Goal: Information Seeking & Learning: Learn about a topic

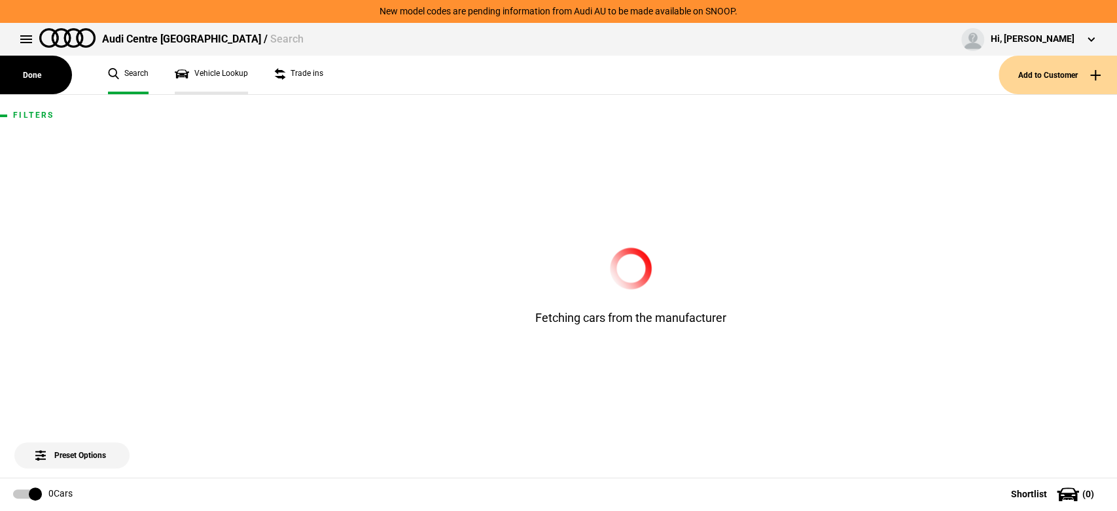
click at [236, 73] on link "Vehicle Lookup" at bounding box center [211, 75] width 73 height 39
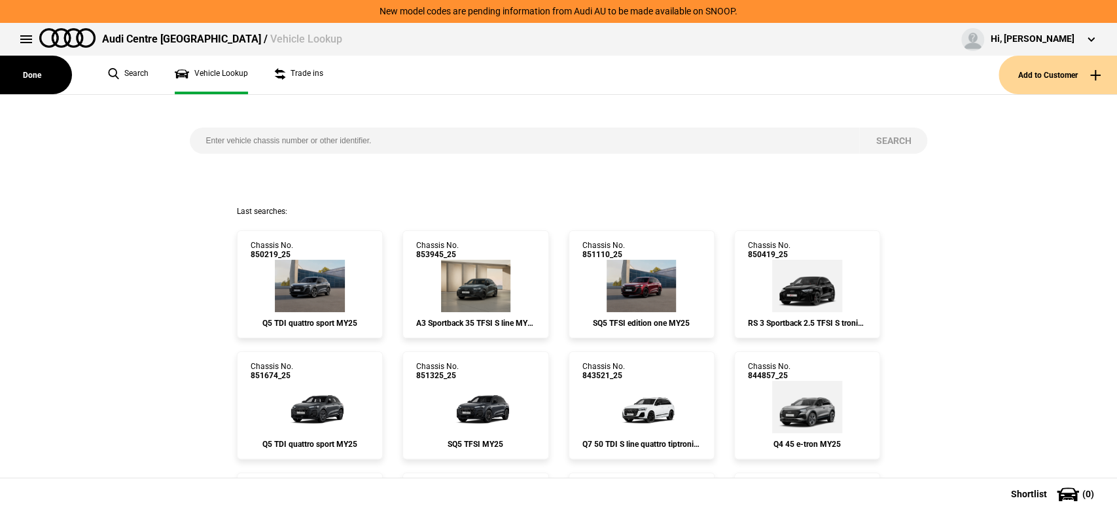
click at [236, 73] on link "Vehicle Lookup" at bounding box center [211, 75] width 73 height 39
click at [27, 43] on button at bounding box center [26, 39] width 26 height 26
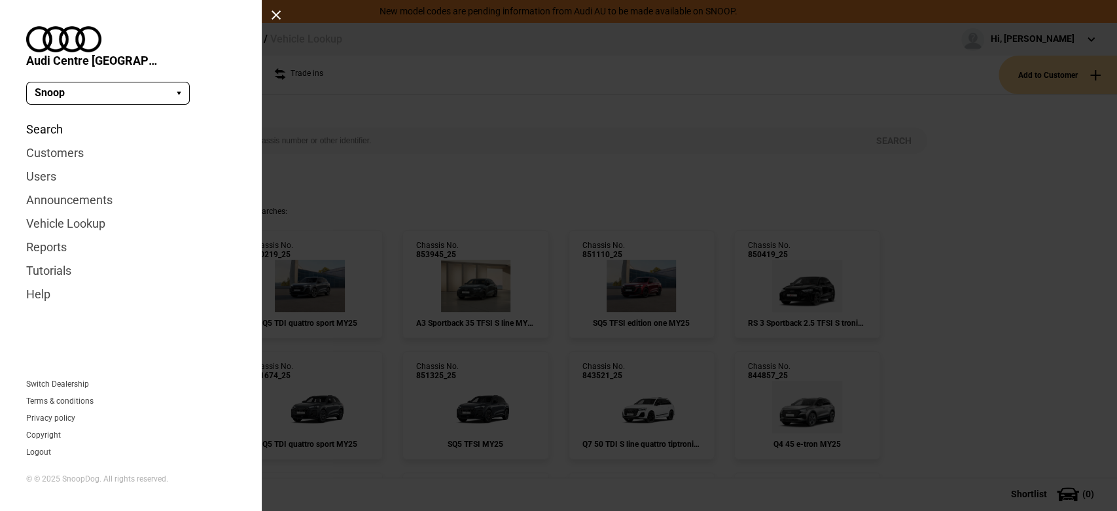
click at [50, 118] on link "Search" at bounding box center [130, 130] width 209 height 24
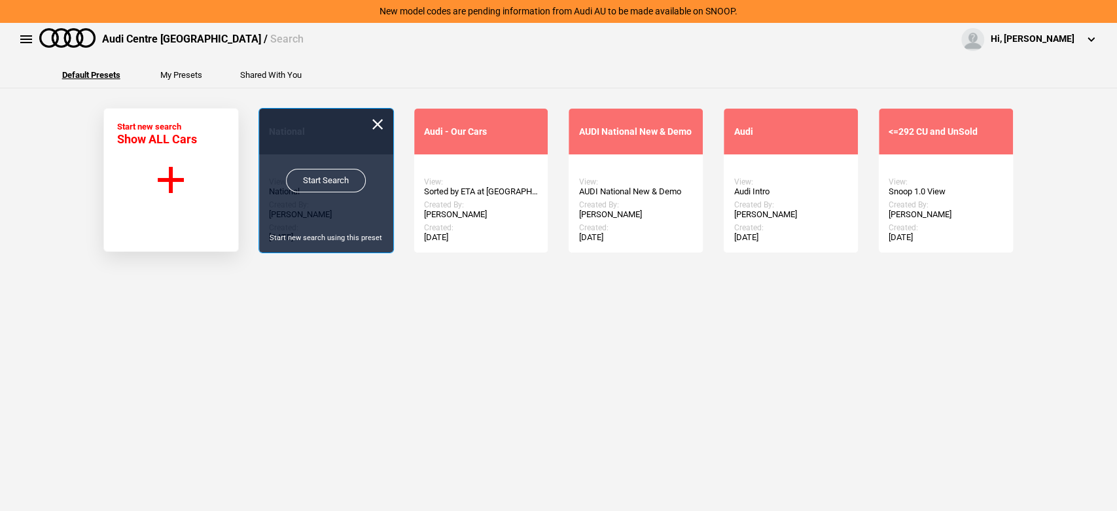
click at [325, 184] on link "Start Search" at bounding box center [326, 181] width 80 height 24
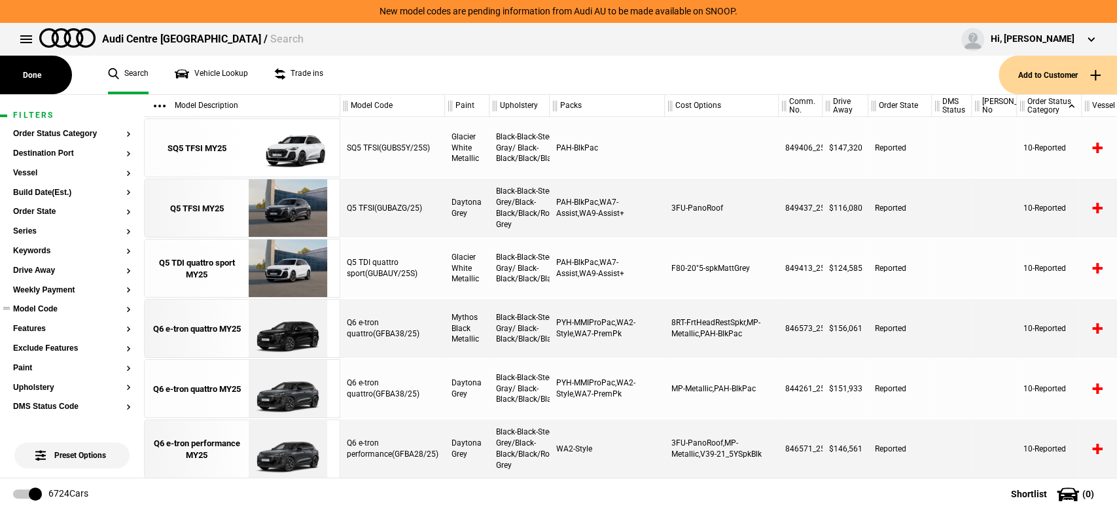
click at [60, 313] on button "Model Code" at bounding box center [72, 309] width 118 height 9
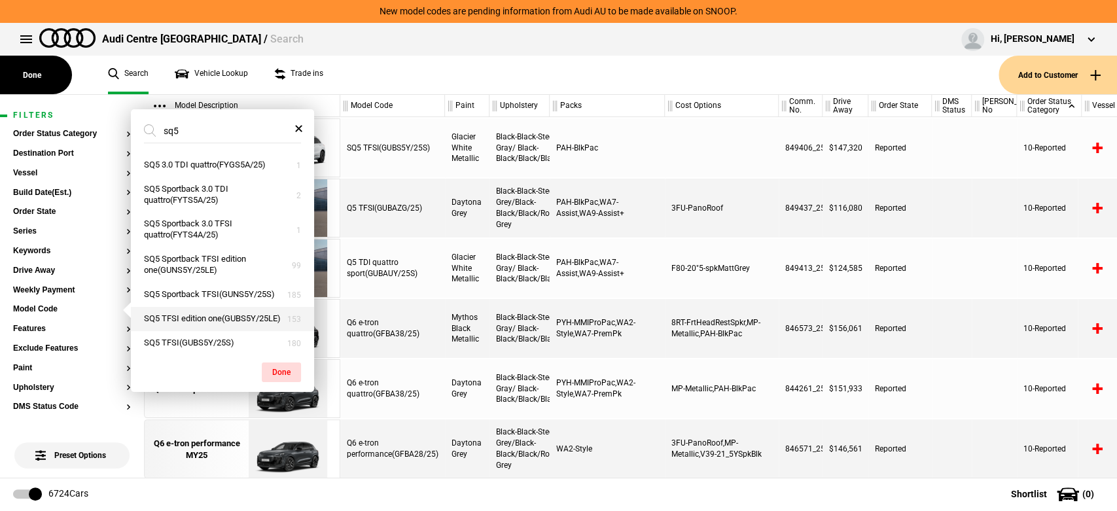
scroll to position [16, 0]
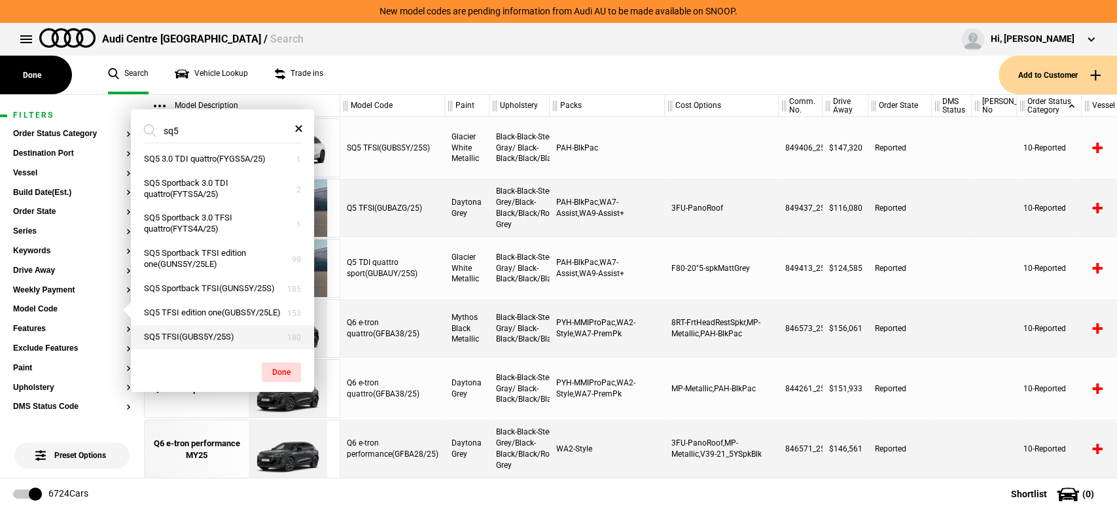
type input "sq5"
click at [232, 338] on button "SQ5 TFSI(GUBS5Y/25S)" at bounding box center [222, 337] width 183 height 24
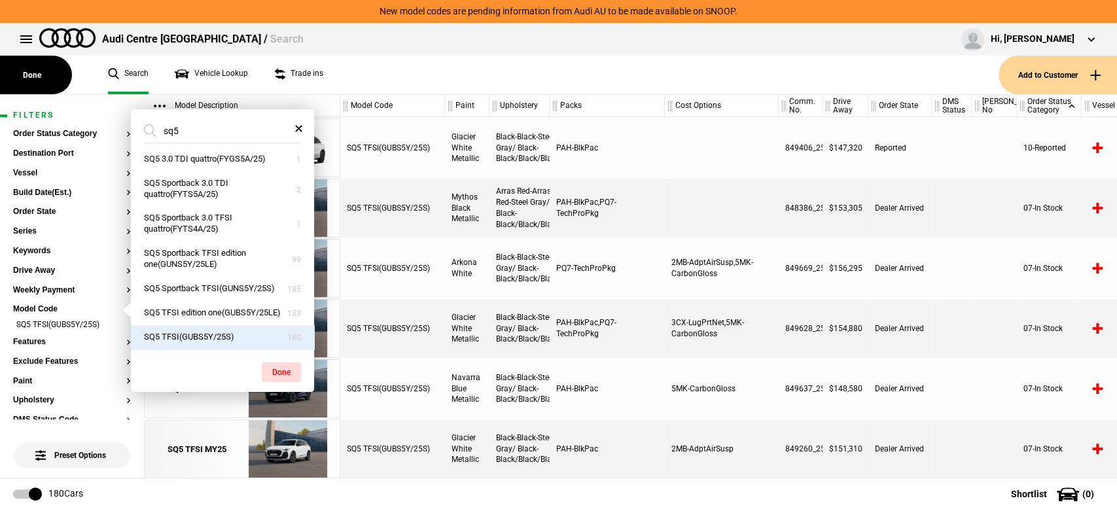
click at [698, 54] on div "Audi Centre [GEOGRAPHIC_DATA] / Search Hi, [PERSON_NAME] Edit profile Logout" at bounding box center [558, 39] width 1117 height 33
click at [33, 344] on button "Features" at bounding box center [72, 342] width 118 height 9
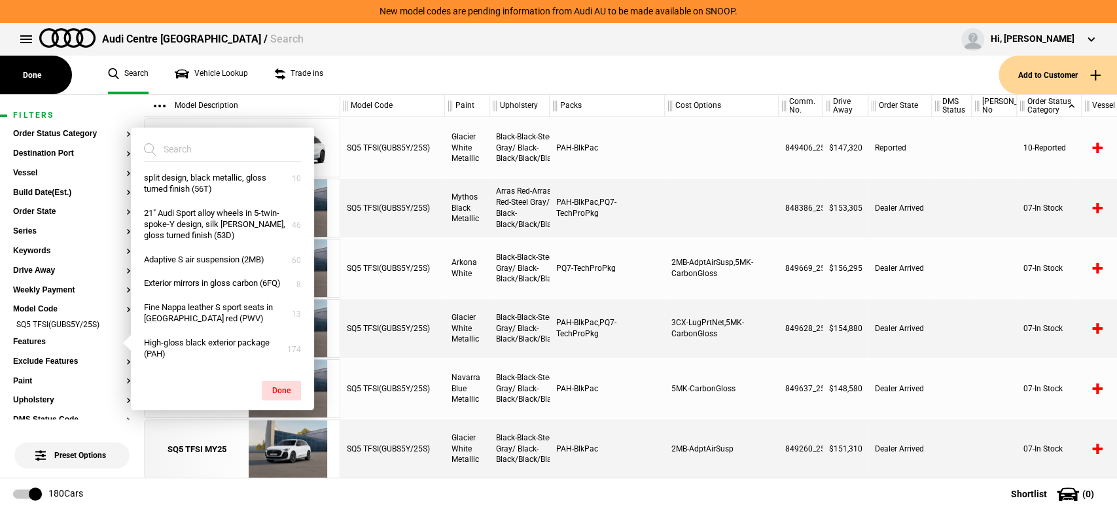
click at [221, 140] on input "search" at bounding box center [214, 149] width 141 height 24
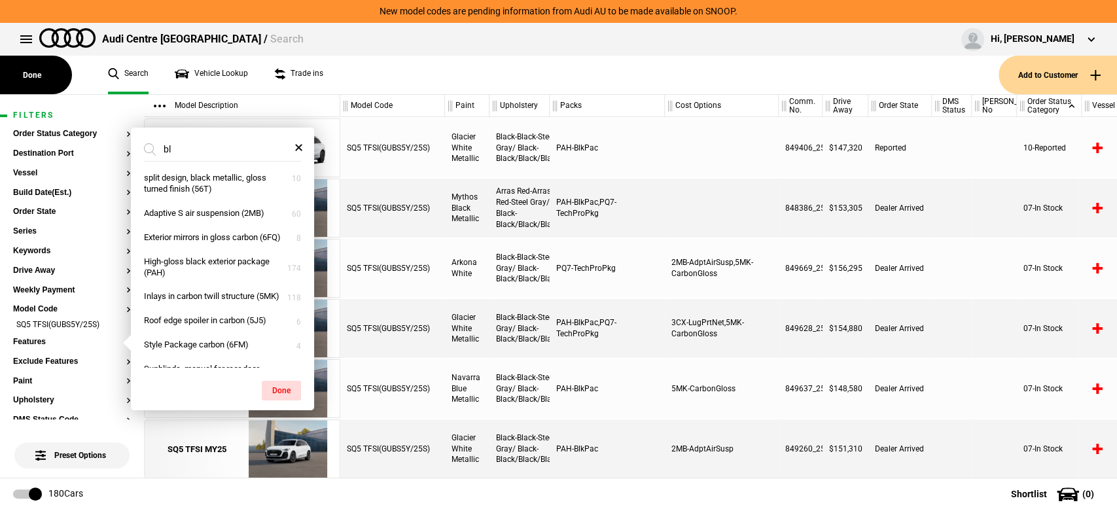
scroll to position [0, 0]
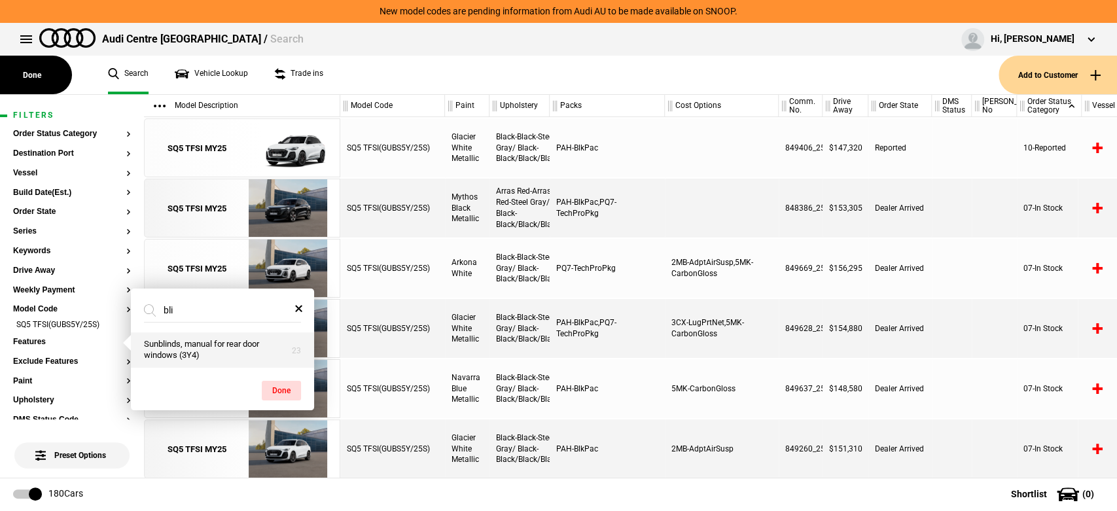
type input "bli"
click at [226, 346] on button "Sunblinds, manual for rear door windows (3Y4)" at bounding box center [222, 349] width 183 height 35
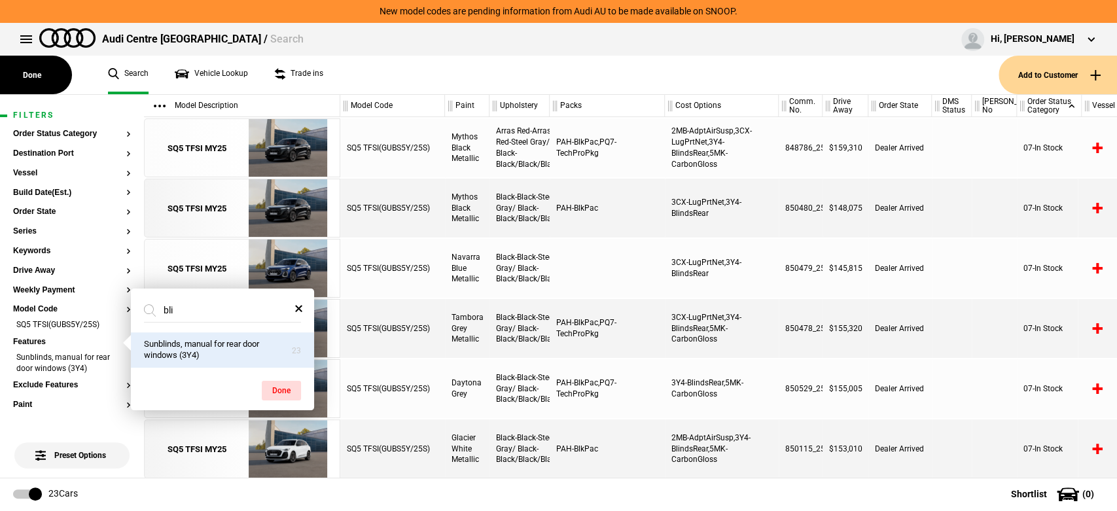
click at [981, 307] on div at bounding box center [994, 328] width 45 height 59
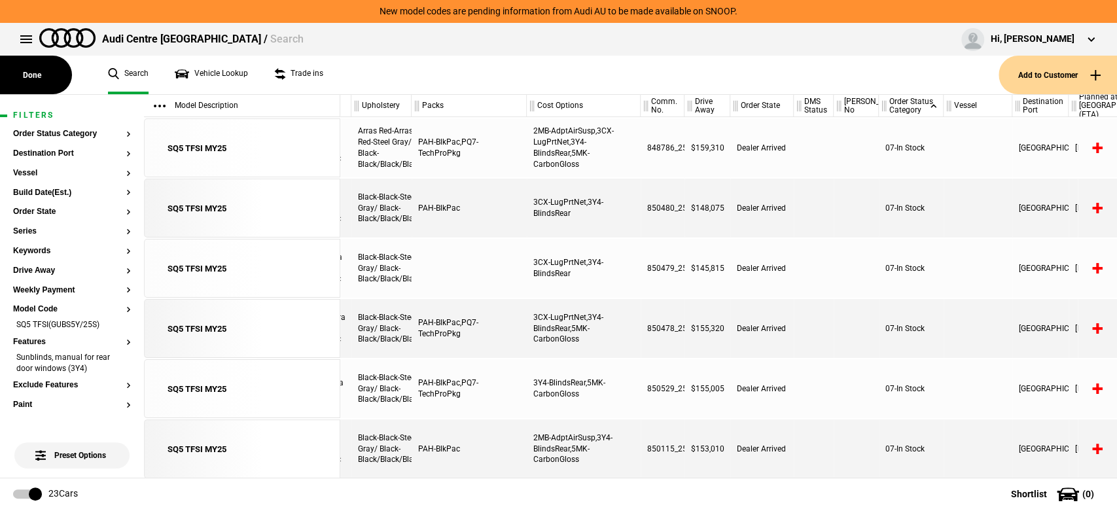
click at [633, 353] on div "3CX-LugPrtNet,3Y4-BlindsRear,5MK-CarbonGloss" at bounding box center [584, 328] width 114 height 59
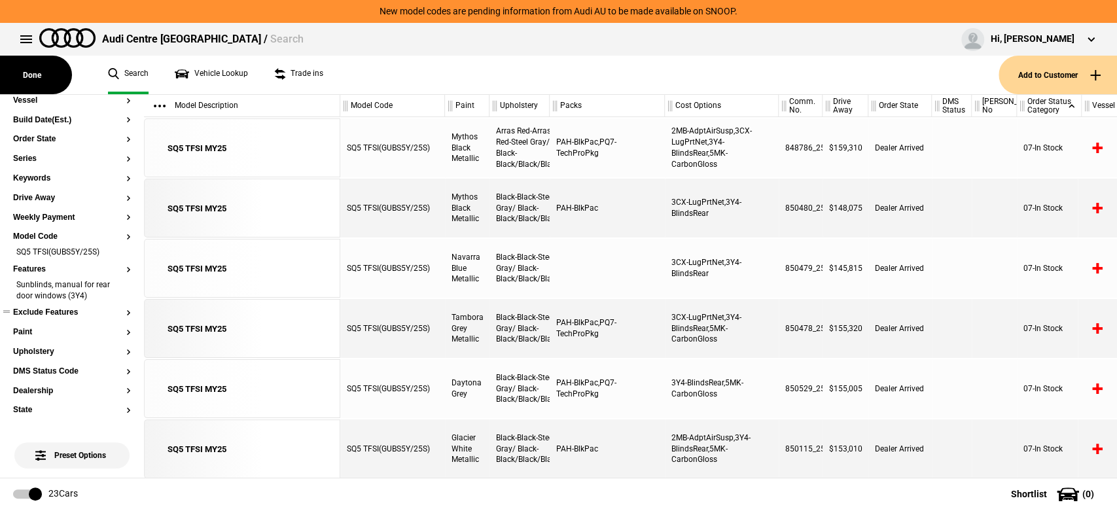
click at [71, 326] on ul at bounding box center [72, 325] width 118 height 5
click at [71, 329] on button "Paint" at bounding box center [72, 332] width 118 height 9
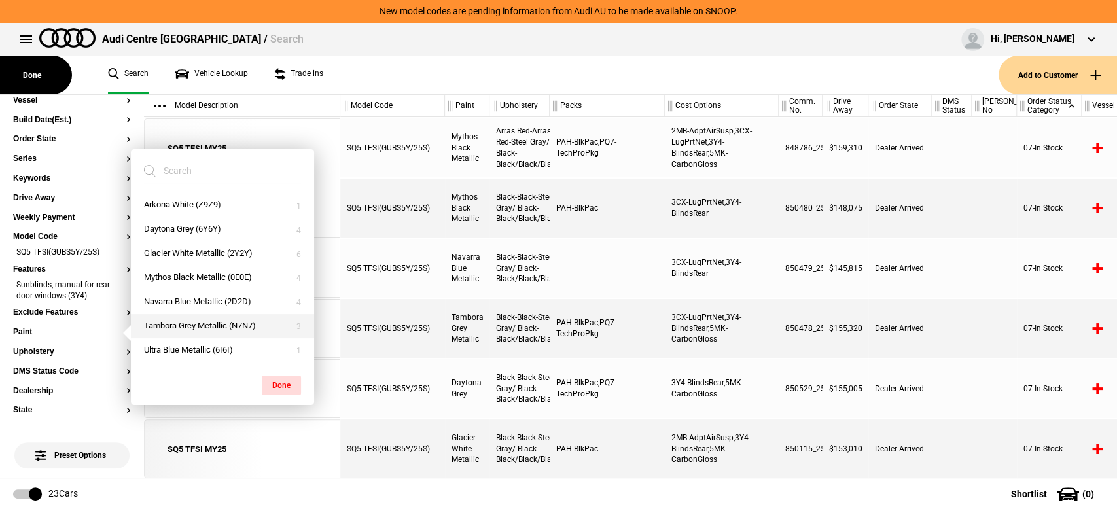
click at [186, 328] on button "Tambora Grey Metallic (N7N7)" at bounding box center [222, 326] width 183 height 24
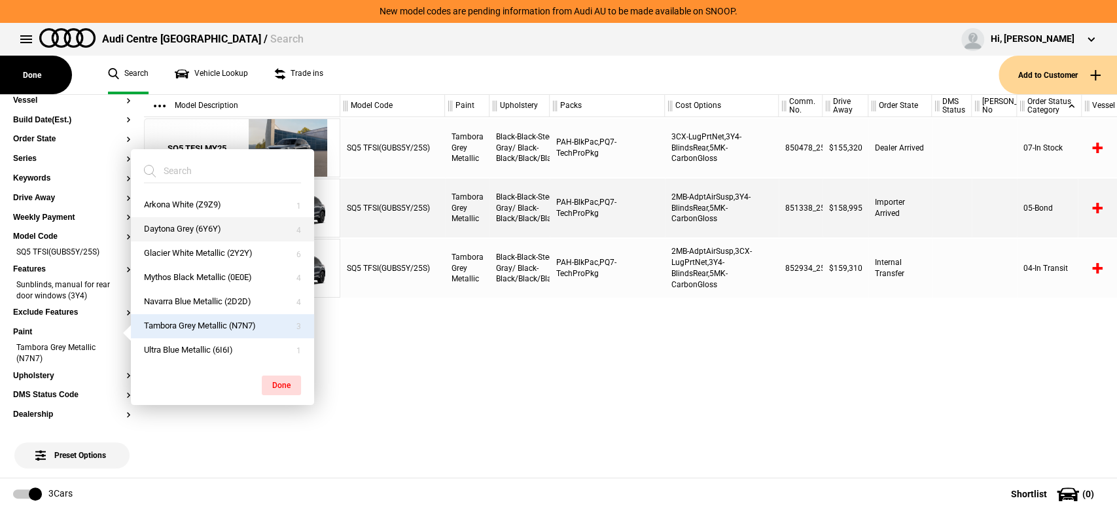
click at [208, 234] on button "Daytona Grey (6Y6Y)" at bounding box center [222, 229] width 183 height 24
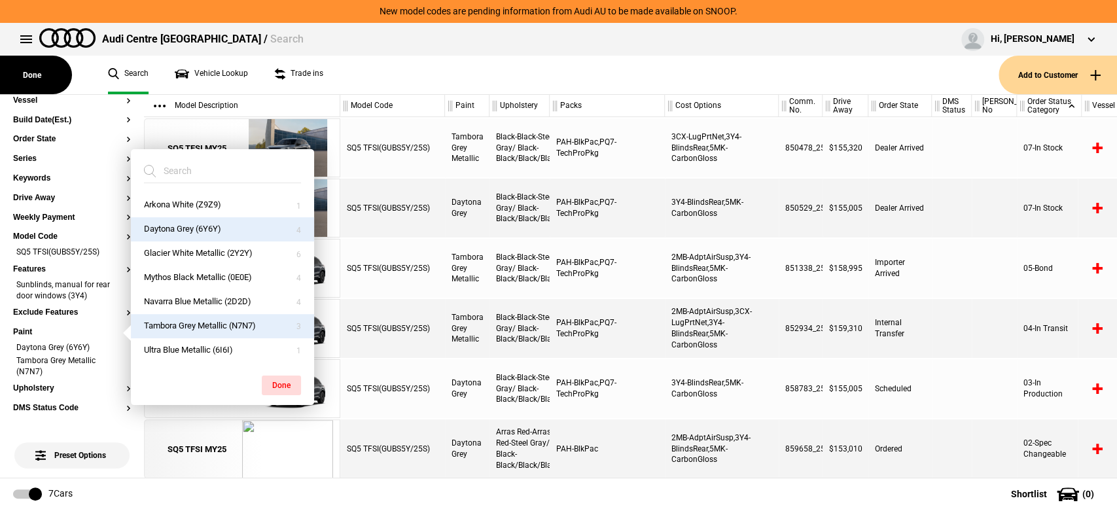
click at [955, 355] on div at bounding box center [952, 328] width 40 height 59
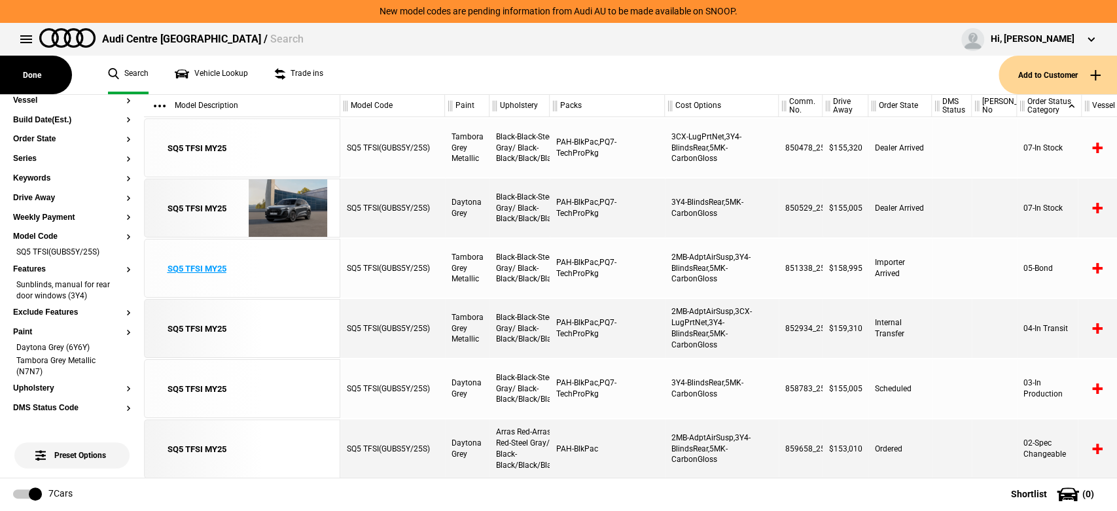
click at [211, 271] on div "SQ5 TFSI MY25" at bounding box center [197, 269] width 59 height 12
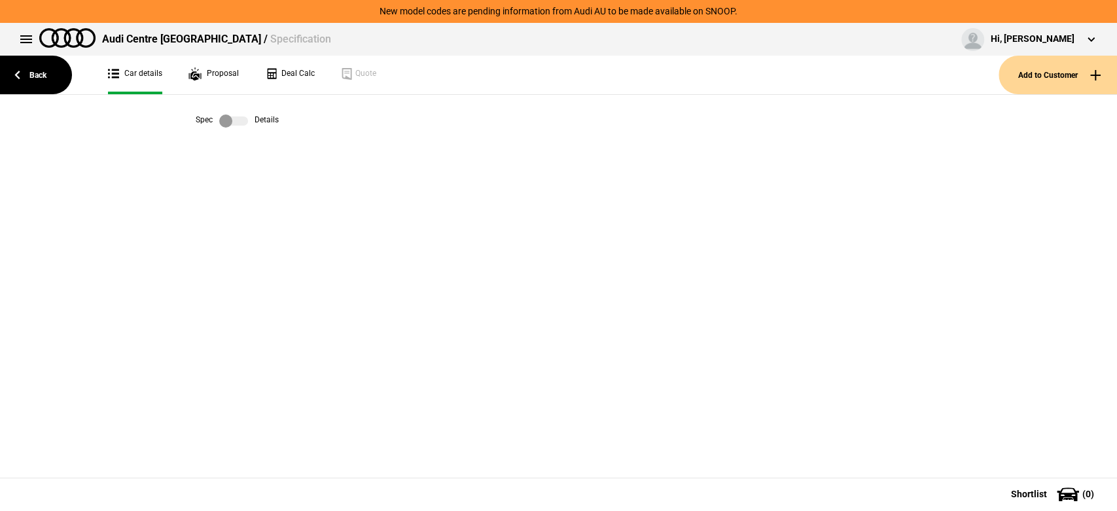
click at [238, 120] on label at bounding box center [233, 121] width 29 height 13
click at [232, 125] on label at bounding box center [233, 121] width 29 height 13
click at [246, 119] on label at bounding box center [233, 121] width 29 height 13
click at [252, 123] on link at bounding box center [234, 121] width 42 height 13
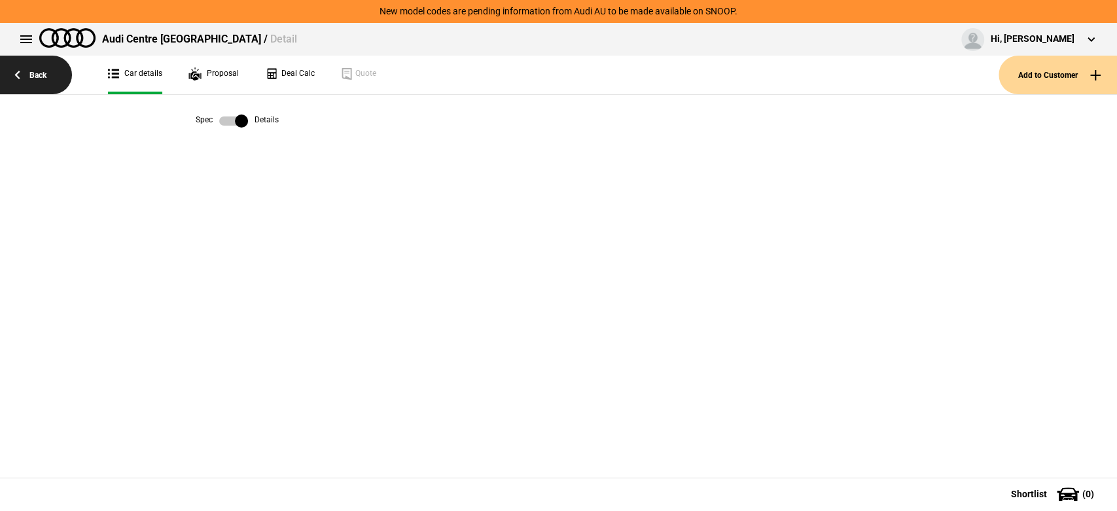
click at [58, 86] on link "Back" at bounding box center [36, 75] width 72 height 39
